Goal: Task Accomplishment & Management: Use online tool/utility

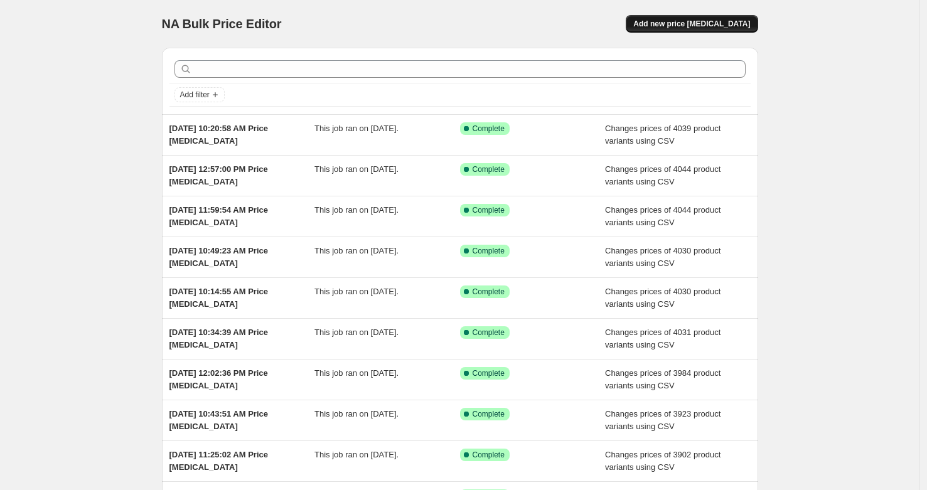
click at [677, 23] on span "Add new price [MEDICAL_DATA]" at bounding box center [691, 24] width 117 height 10
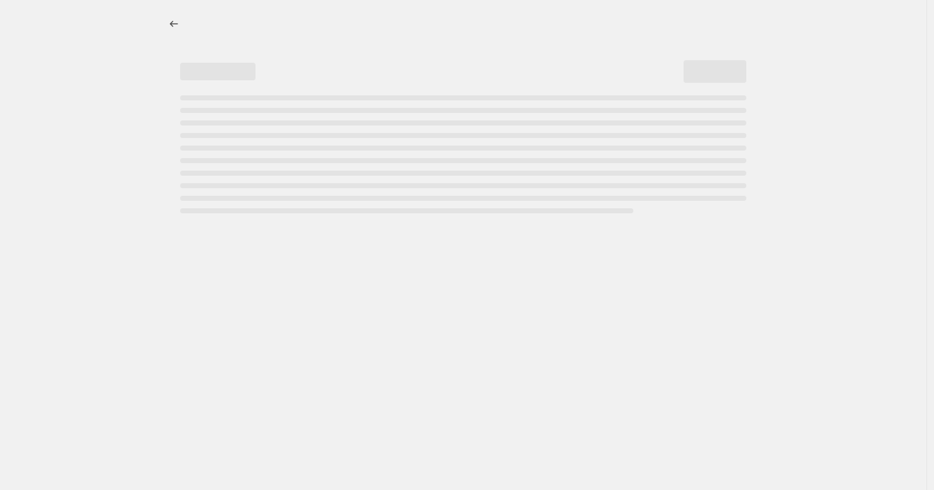
select select "percentage"
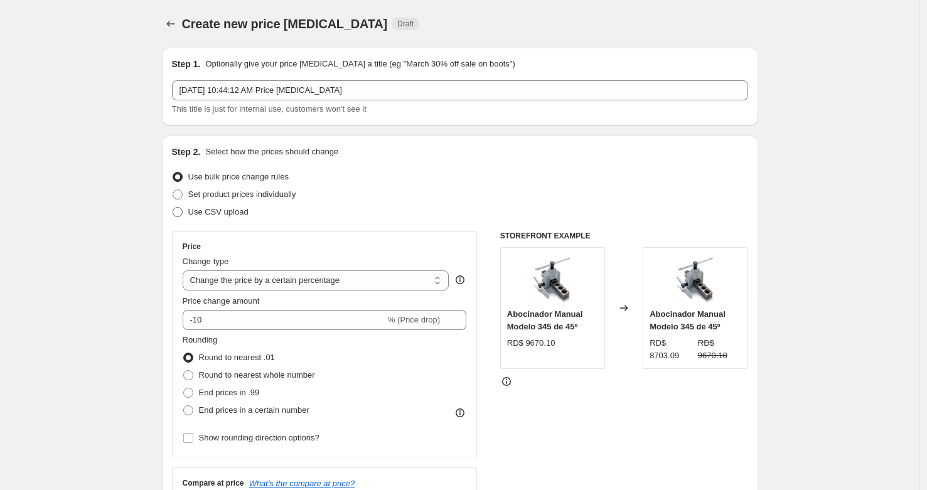
click at [220, 210] on span "Use CSV upload" at bounding box center [218, 211] width 60 height 9
click at [173, 208] on input "Use CSV upload" at bounding box center [173, 207] width 1 height 1
radio input "true"
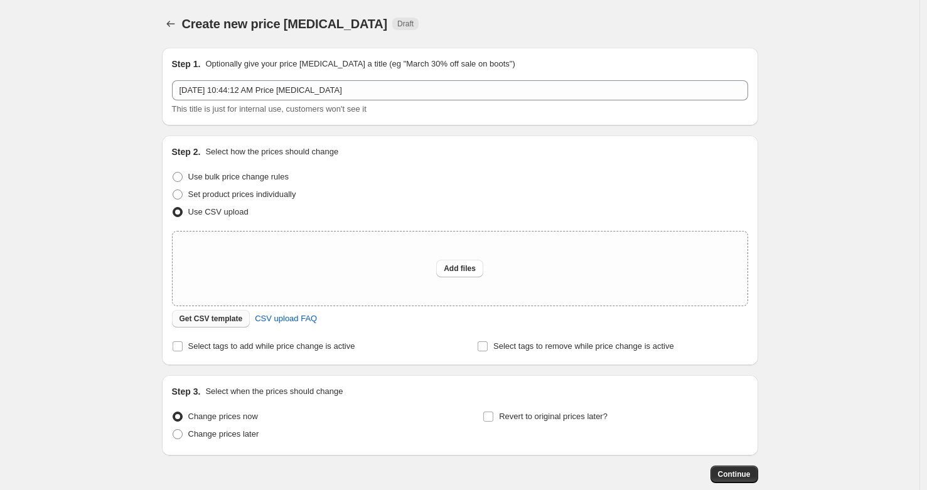
click at [218, 321] on span "Get CSV template" at bounding box center [211, 319] width 63 height 10
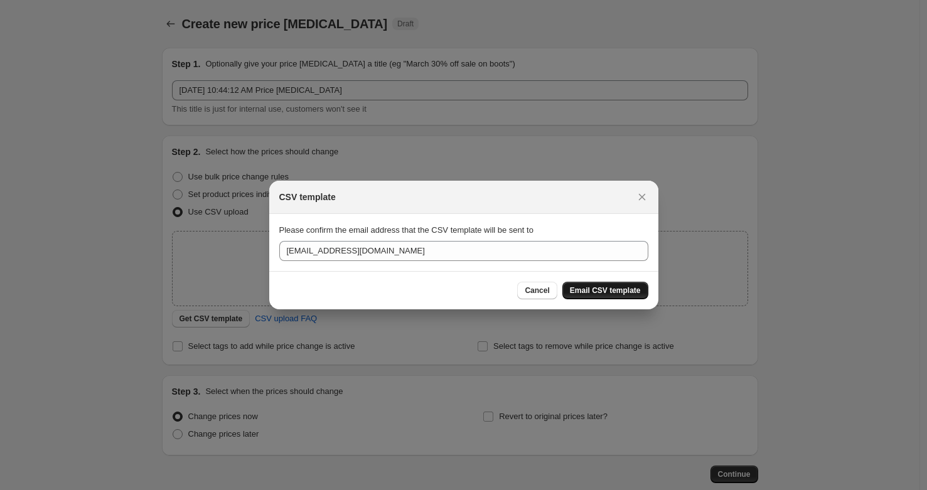
click at [618, 284] on button "Email CSV template" at bounding box center [605, 291] width 86 height 18
